Goal: Information Seeking & Learning: Find specific fact

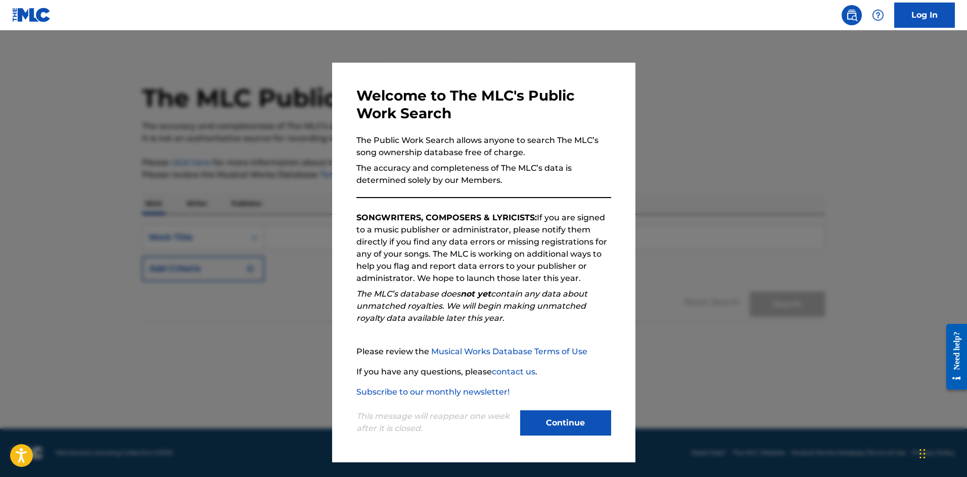
click at [558, 423] on button "Continue" at bounding box center [565, 422] width 91 height 25
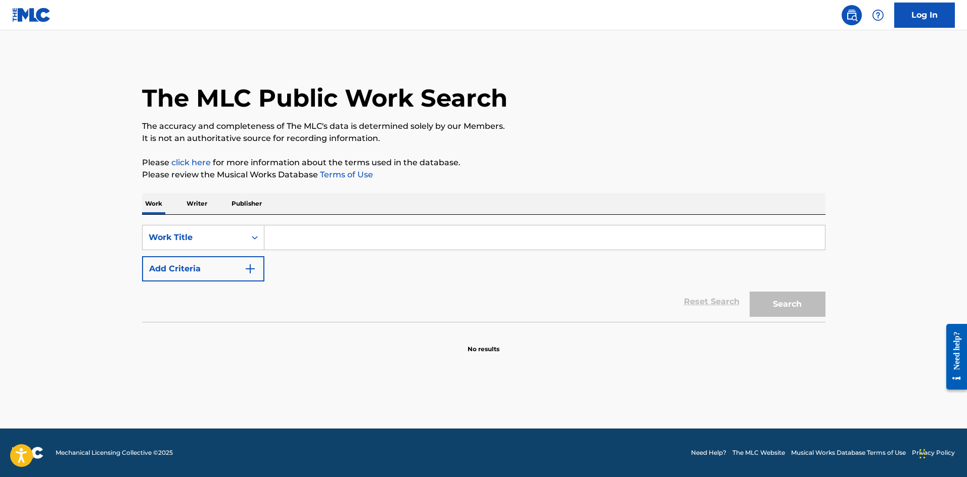
click at [295, 241] on input "Search Form" at bounding box center [544, 237] width 560 height 24
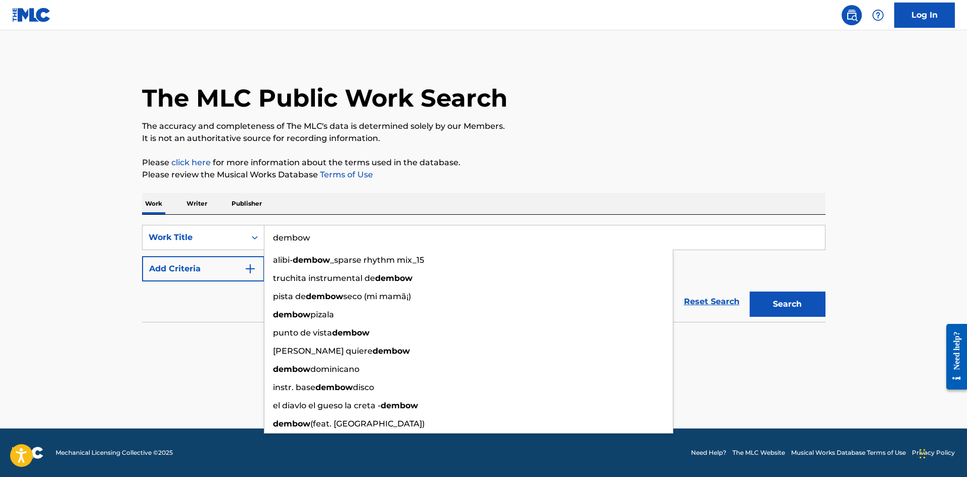
type input "dembow"
click at [510, 363] on main "The MLC Public Work Search The accuracy and completeness of The MLC's data is d…" at bounding box center [483, 229] width 967 height 398
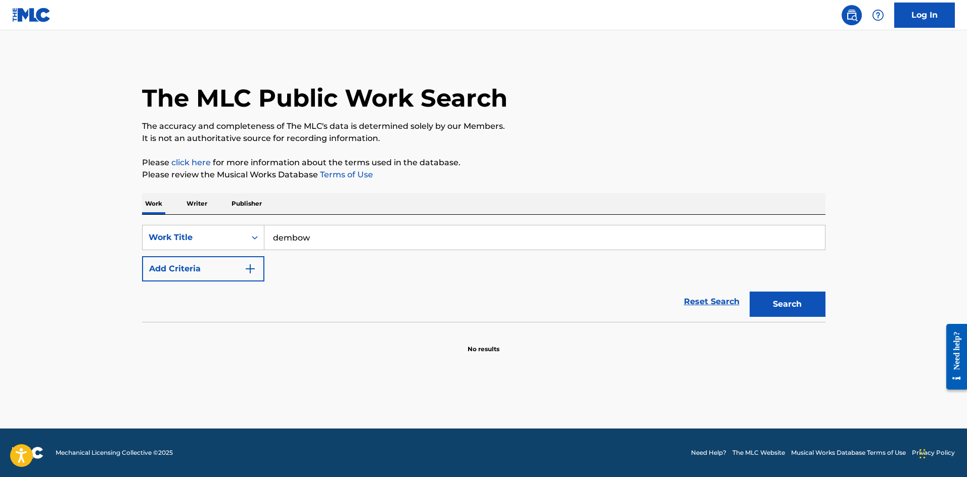
click at [250, 268] on img "Search Form" at bounding box center [250, 269] width 12 height 12
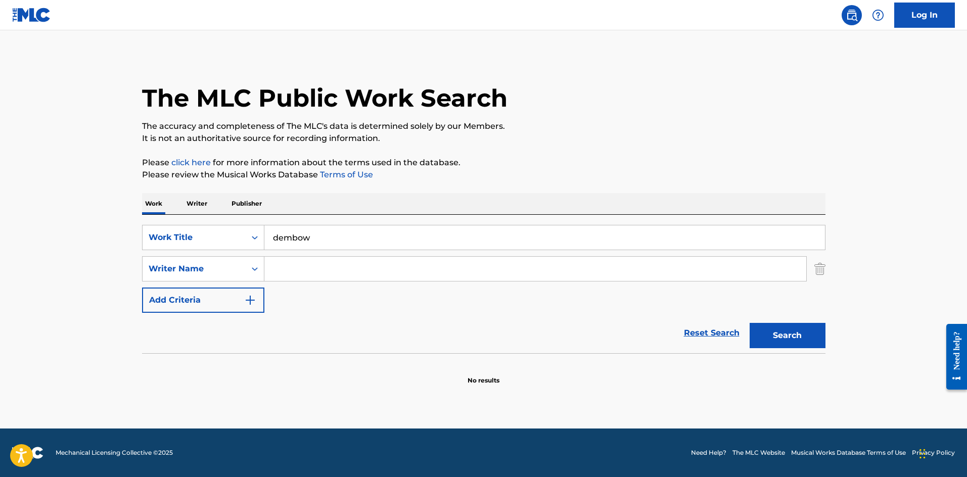
click at [304, 272] on input "Search Form" at bounding box center [535, 269] width 542 height 24
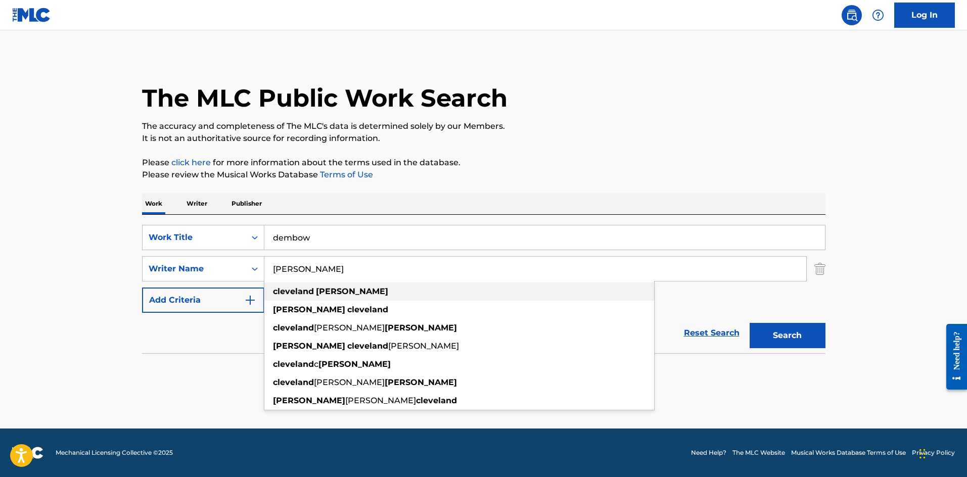
click at [363, 291] on div "[PERSON_NAME]" at bounding box center [459, 291] width 390 height 18
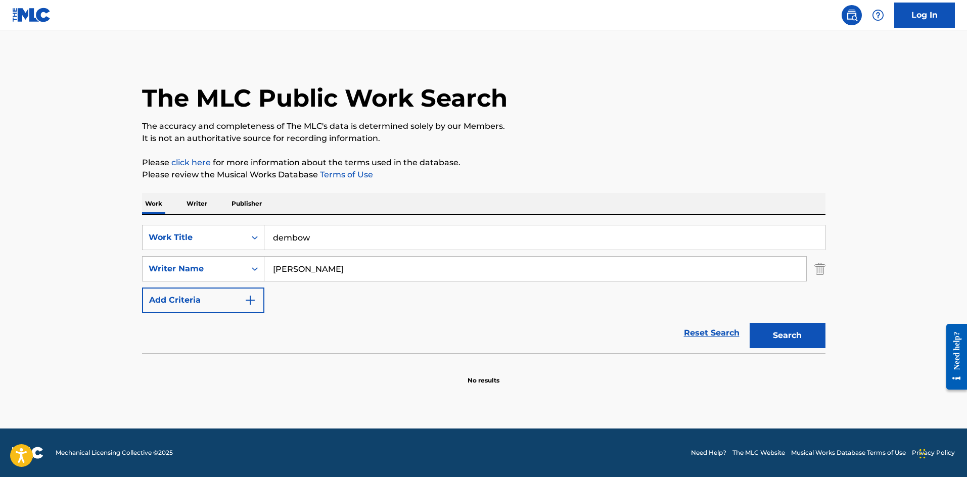
click at [784, 337] on button "Search" at bounding box center [787, 335] width 76 height 25
click at [374, 272] on input "[PERSON_NAME]" at bounding box center [535, 269] width 542 height 24
type input "c"
click at [272, 239] on input "dembow" at bounding box center [544, 237] width 560 height 24
type input "ellos [PERSON_NAME]"
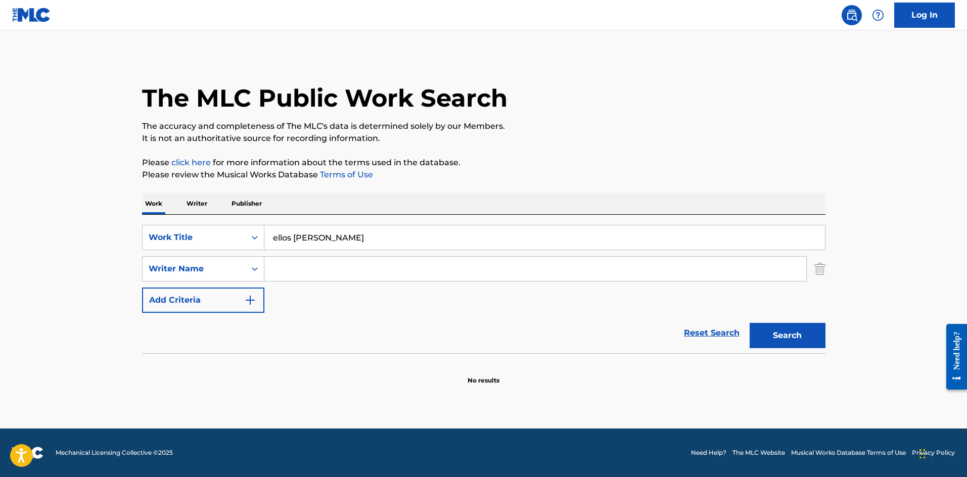
click at [783, 333] on button "Search" at bounding box center [787, 335] width 76 height 25
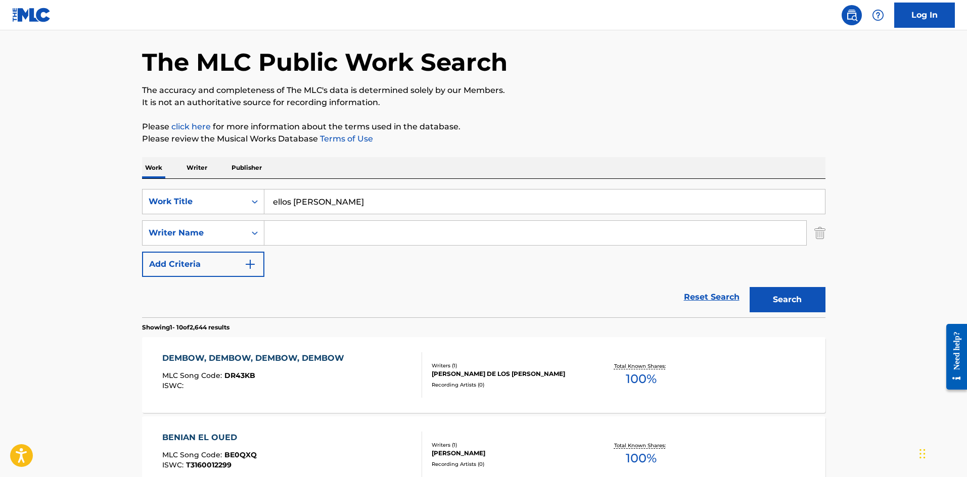
scroll to position [38, 0]
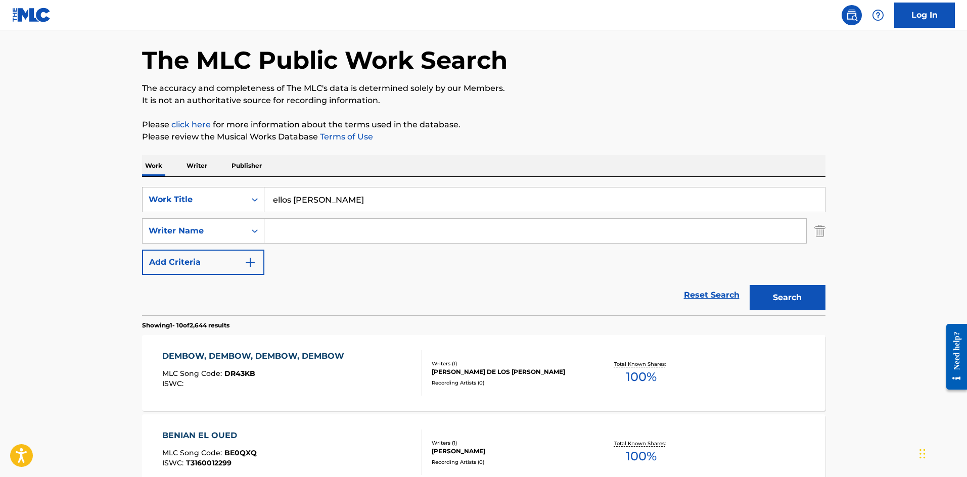
click at [296, 231] on input "Search Form" at bounding box center [535, 231] width 542 height 24
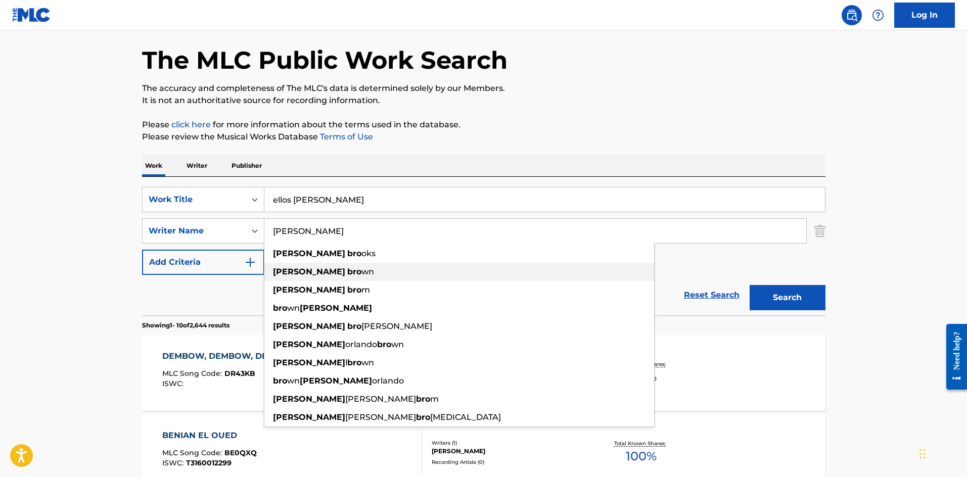
click at [356, 272] on div "[PERSON_NAME]" at bounding box center [459, 272] width 390 height 18
type input "[PERSON_NAME]"
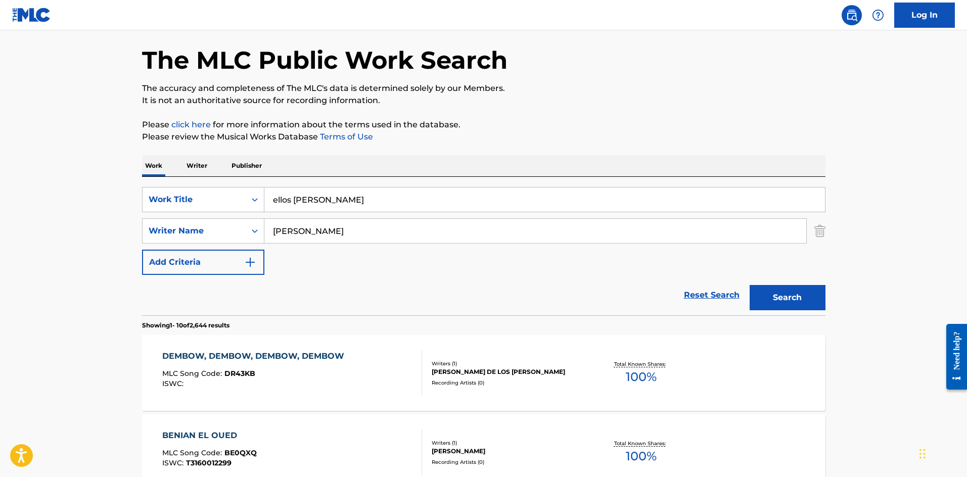
click at [782, 295] on button "Search" at bounding box center [787, 297] width 76 height 25
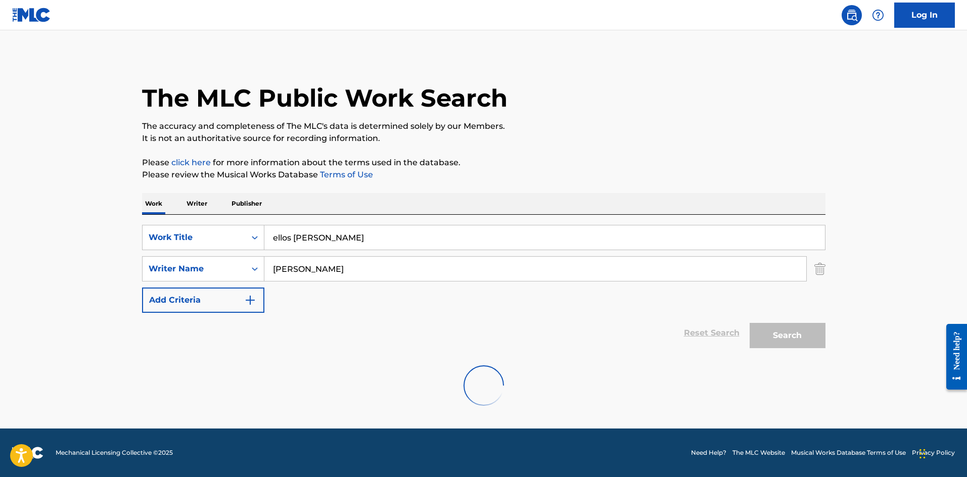
scroll to position [0, 0]
click at [323, 239] on input "ellos [PERSON_NAME]" at bounding box center [544, 237] width 560 height 24
click at [612, 308] on div "SearchWithCriteriac8e8bdb2-e972-4f2b-997d-d0ce17aa4fd8 Work Title dembow Search…" at bounding box center [483, 269] width 683 height 88
click at [790, 334] on button "Search" at bounding box center [787, 335] width 76 height 25
click at [251, 301] on img "Search Form" at bounding box center [250, 300] width 12 height 12
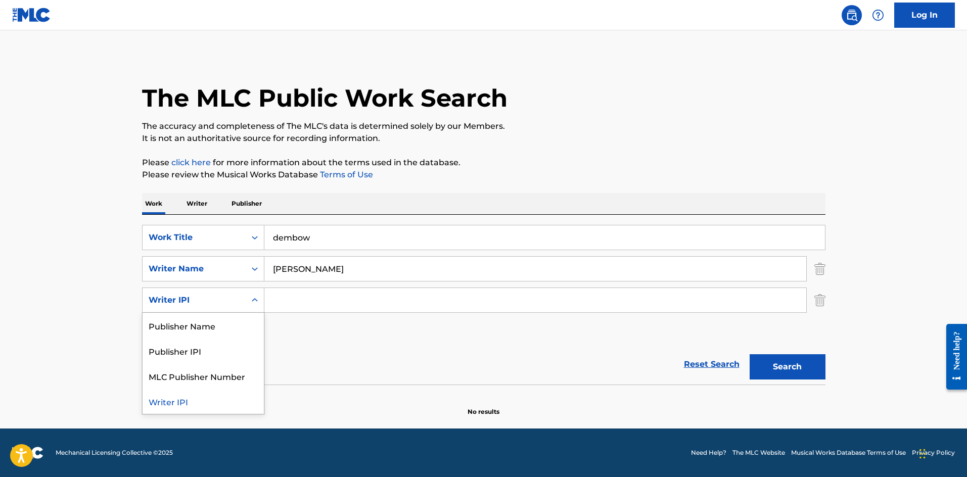
click at [251, 301] on icon "Search Form" at bounding box center [255, 300] width 10 height 10
click at [317, 337] on div "SearchWithCriteriac8e8bdb2-e972-4f2b-997d-d0ce17aa4fd8 Work Title dembow Search…" at bounding box center [483, 284] width 683 height 119
drag, startPoint x: 314, startPoint y: 238, endPoint x: 325, endPoint y: 240, distance: 11.2
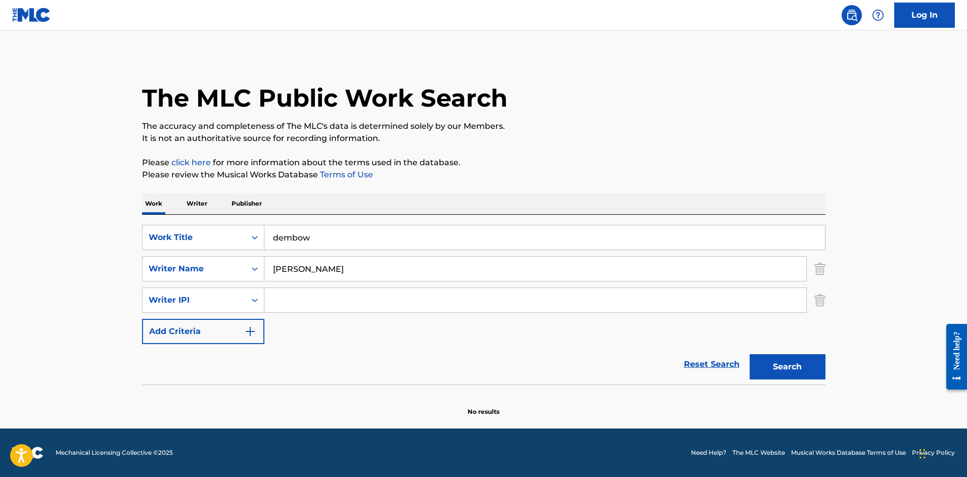
click at [315, 238] on input "dembow" at bounding box center [544, 237] width 560 height 24
type input "d"
type input "ellos benian"
click at [788, 367] on button "Search" at bounding box center [787, 366] width 76 height 25
